Goal: Information Seeking & Learning: Learn about a topic

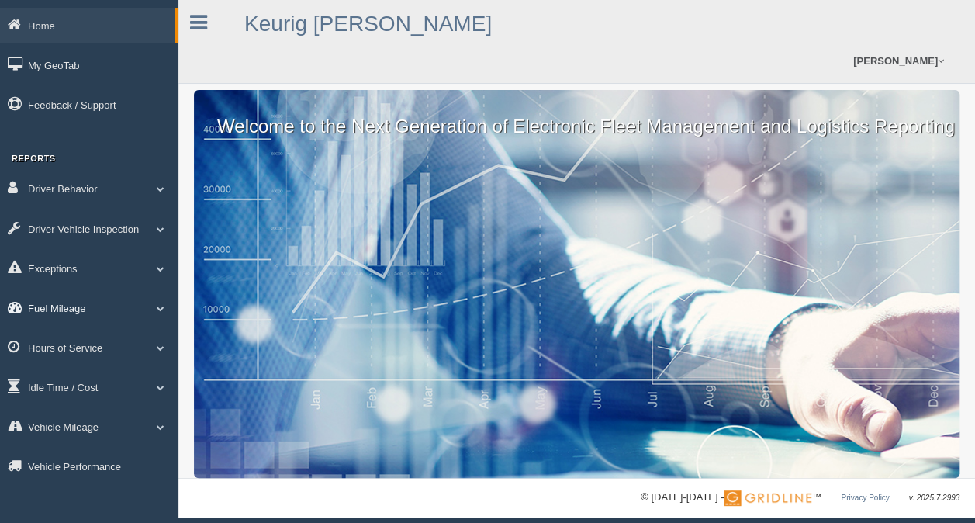
click at [53, 307] on link "Fuel Mileage" at bounding box center [89, 307] width 178 height 35
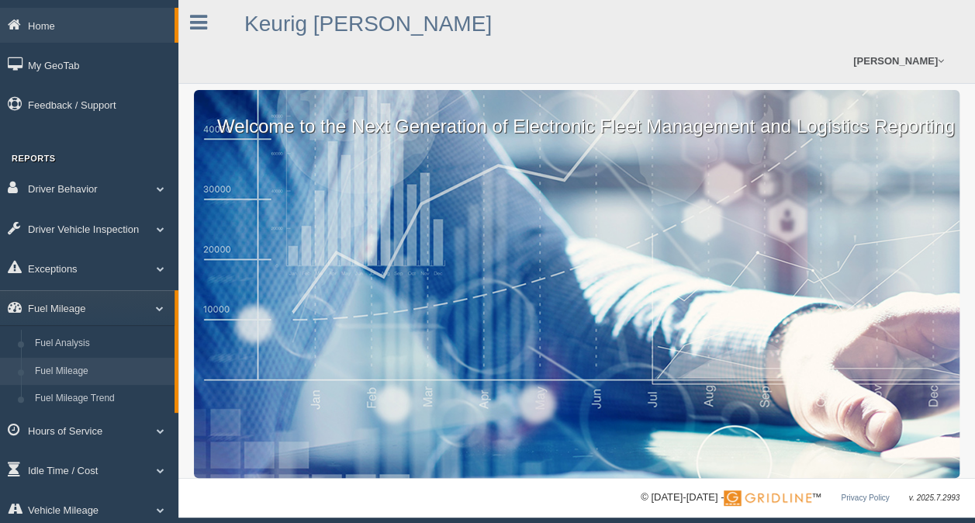
click at [61, 374] on link "Fuel Mileage" at bounding box center [101, 372] width 147 height 28
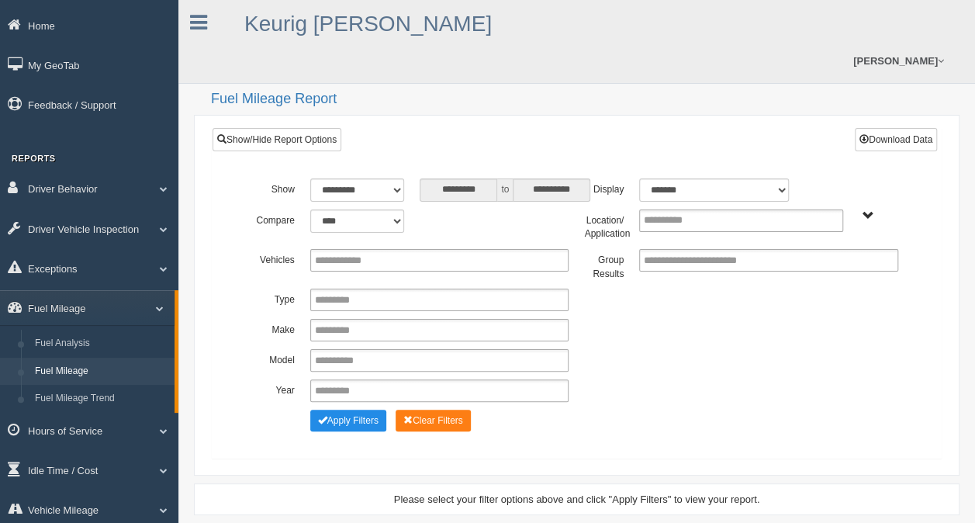
click at [870, 212] on span "Irving - OTR Tucson - OTR" at bounding box center [869, 216] width 12 height 12
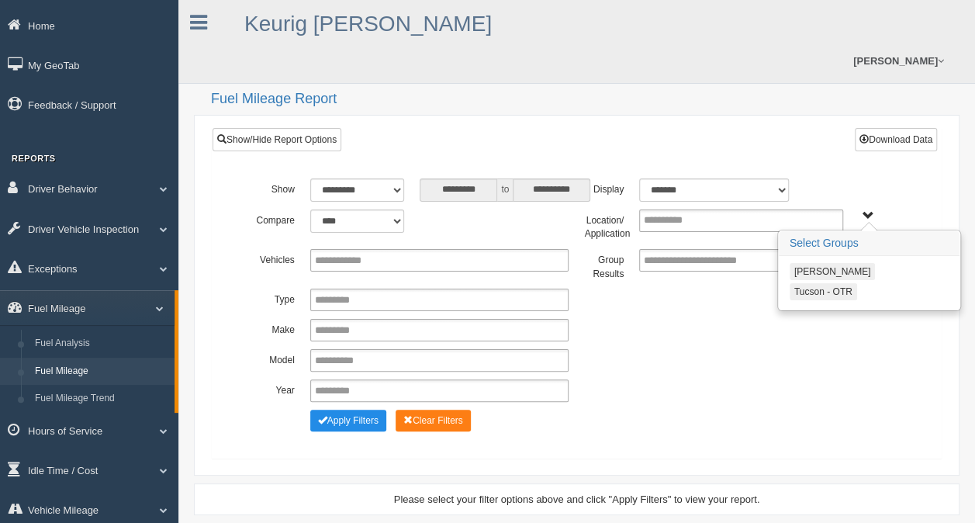
click at [835, 289] on button "Tucson - OTR" at bounding box center [824, 291] width 68 height 17
click at [359, 419] on button "Apply Filters" at bounding box center [348, 421] width 76 height 22
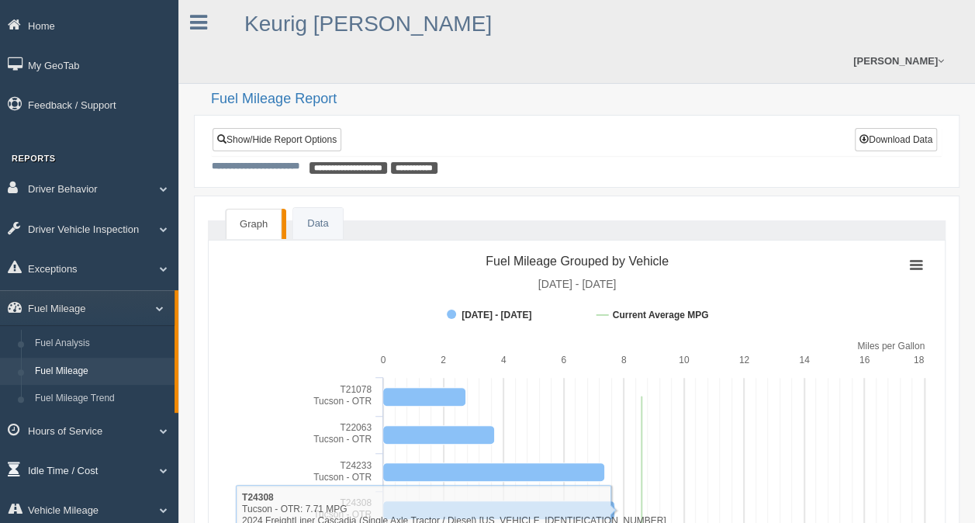
click at [57, 466] on link "Idle Time / Cost" at bounding box center [89, 469] width 178 height 35
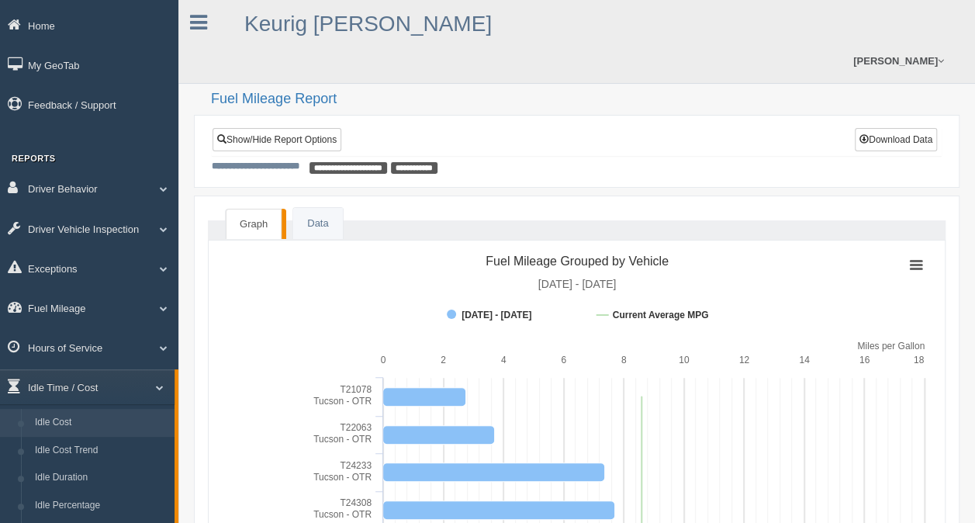
click at [68, 426] on link "Idle Cost" at bounding box center [101, 423] width 147 height 28
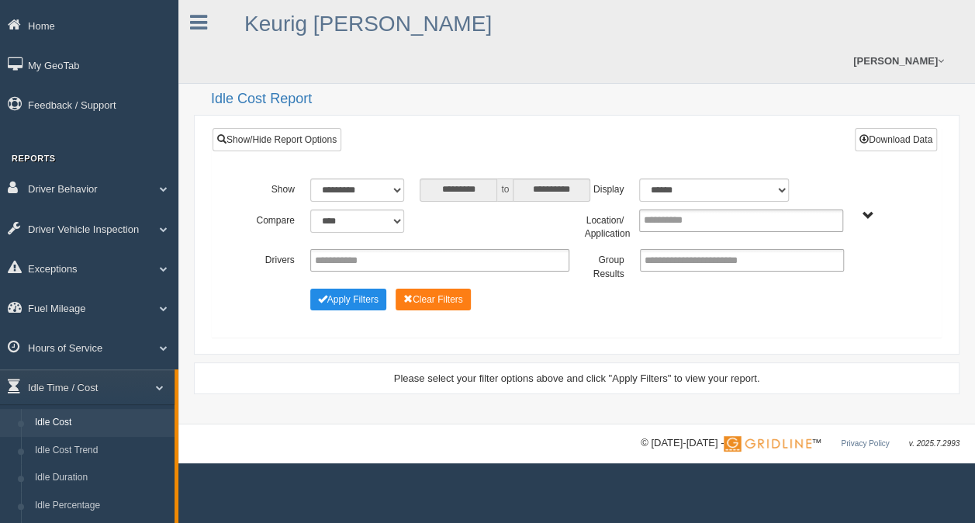
click at [870, 215] on span "Irving - OTR Tucson - OTR" at bounding box center [869, 216] width 12 height 12
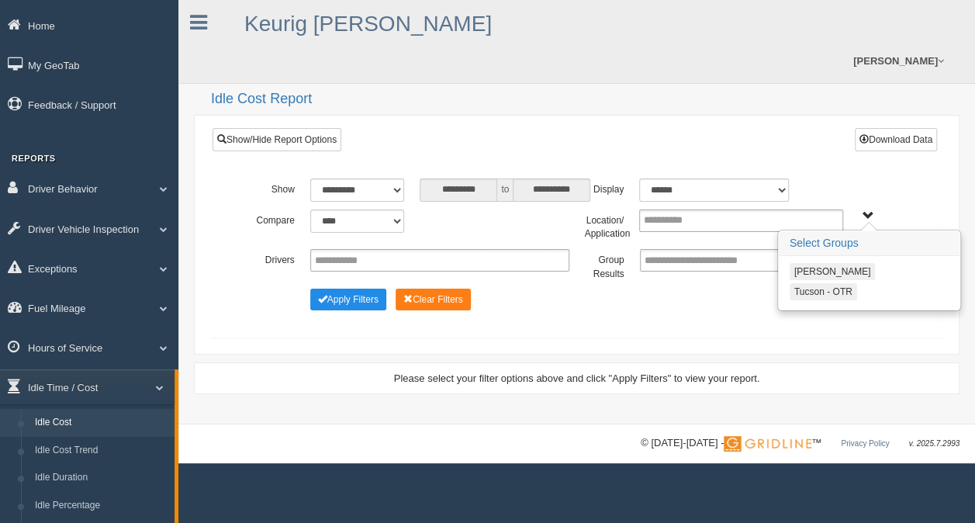
click at [830, 290] on button "Tucson - OTR" at bounding box center [824, 291] width 68 height 17
click at [367, 295] on button "Apply Filters" at bounding box center [348, 300] width 76 height 22
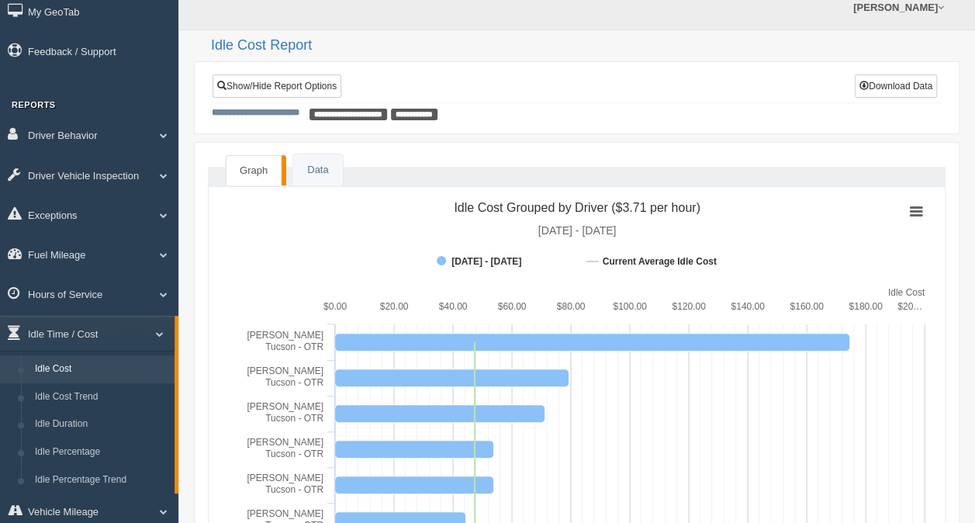
scroll to position [78, 0]
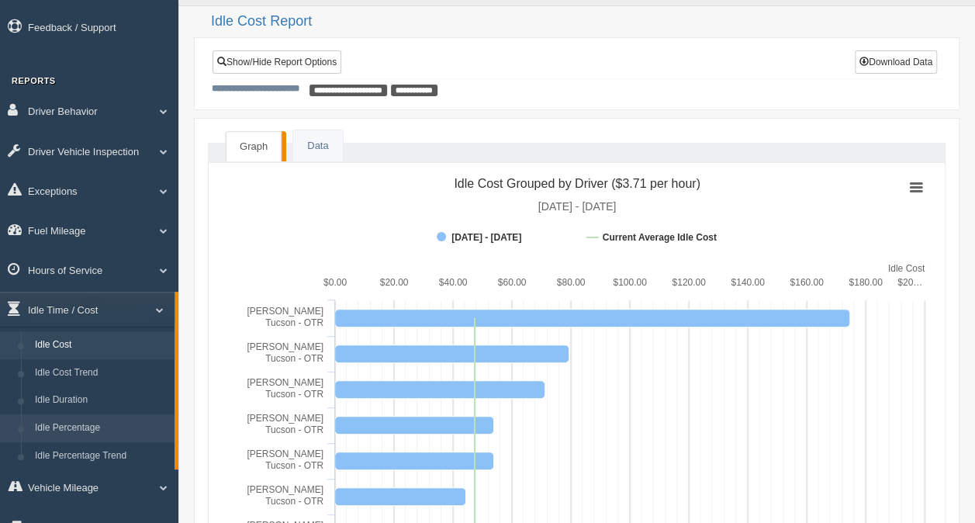
click at [85, 426] on link "Idle Percentage" at bounding box center [101, 428] width 147 height 28
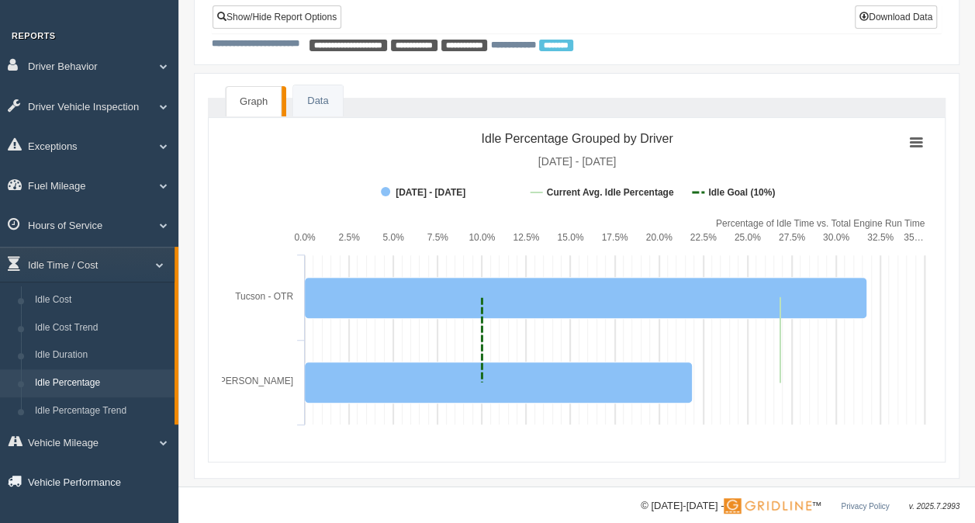
scroll to position [137, 0]
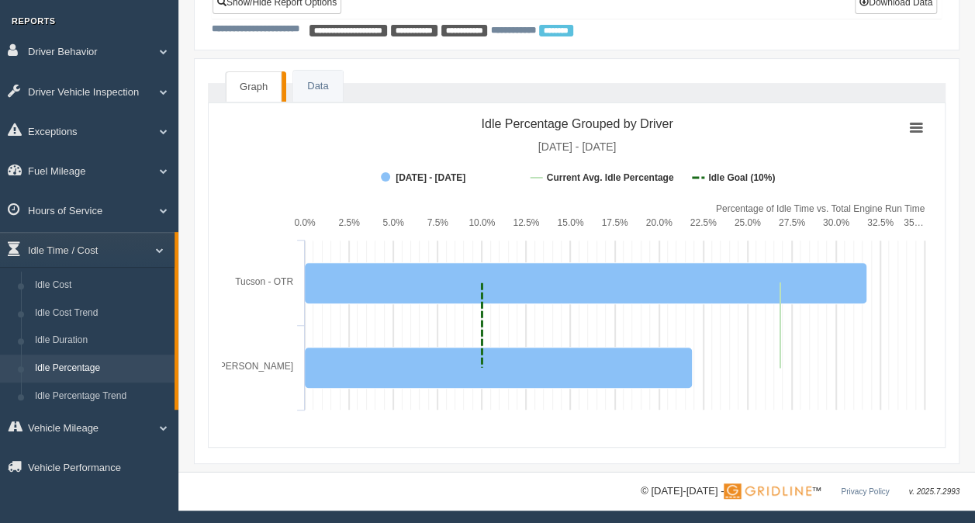
click at [87, 369] on link "Idle Percentage" at bounding box center [101, 369] width 147 height 28
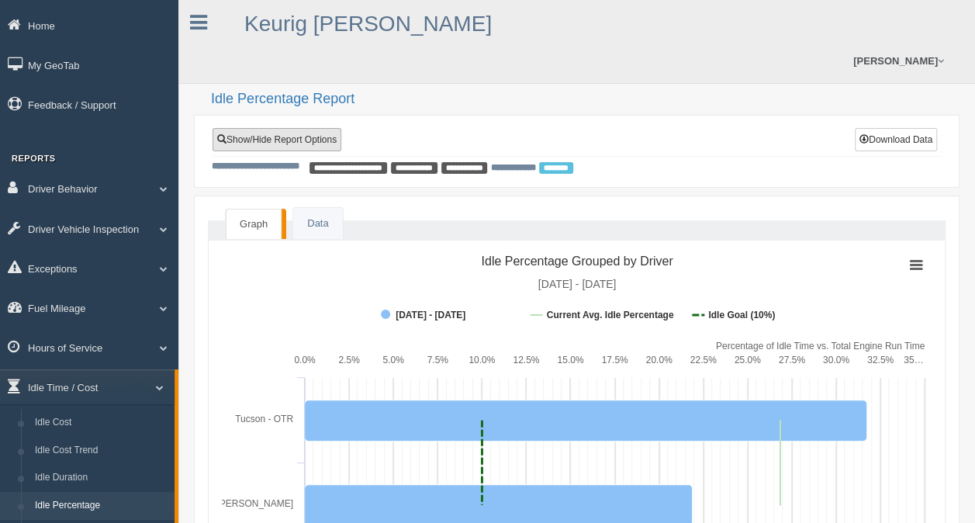
click at [265, 137] on link "Show/Hide Report Options" at bounding box center [277, 139] width 129 height 23
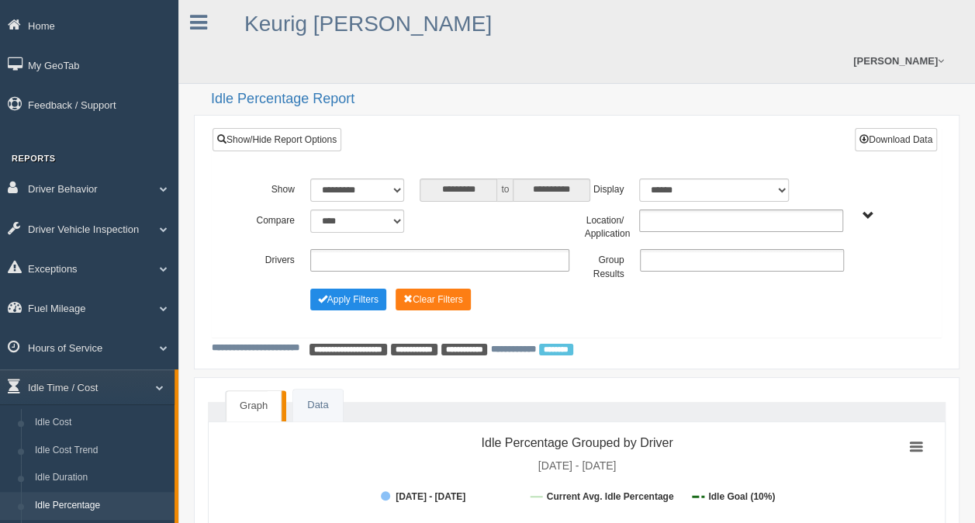
click at [868, 215] on span "Irving - OTR Tucson - OTR" at bounding box center [869, 216] width 12 height 12
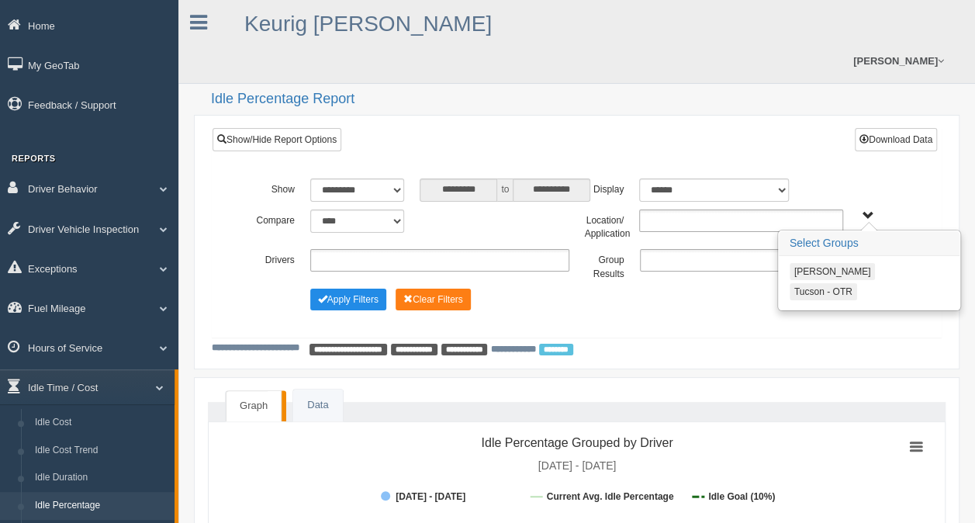
click at [840, 286] on button "Tucson - OTR" at bounding box center [824, 291] width 68 height 17
click at [732, 312] on div "**********" at bounding box center [577, 246] width 659 height 136
click at [353, 296] on button "Apply Filters" at bounding box center [348, 300] width 76 height 22
